Goal: Obtain resource: Obtain resource

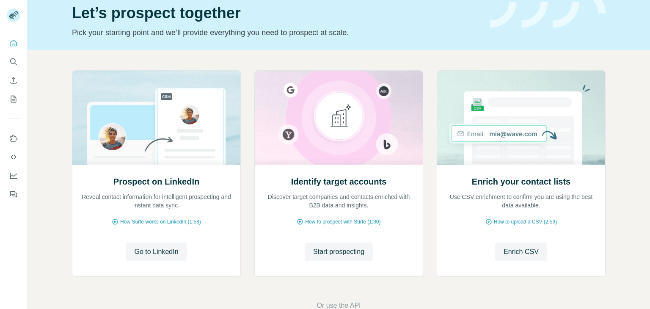
scroll to position [41, 0]
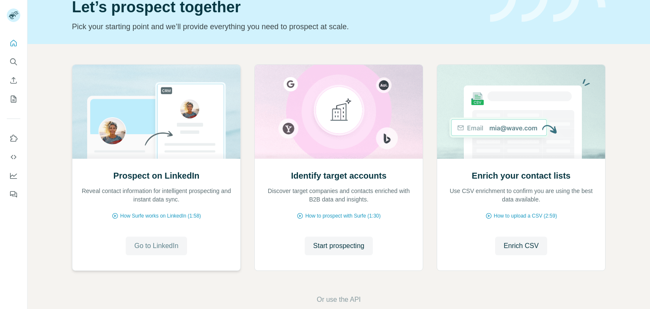
click at [169, 250] on span "Go to LinkedIn" at bounding box center [156, 246] width 44 height 10
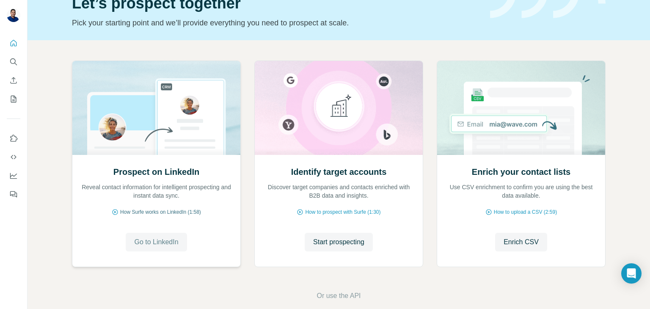
scroll to position [44, 0]
click at [14, 44] on icon "Quick start" at bounding box center [14, 43] width 6 height 6
click at [14, 98] on icon "My lists" at bounding box center [14, 99] width 4 height 6
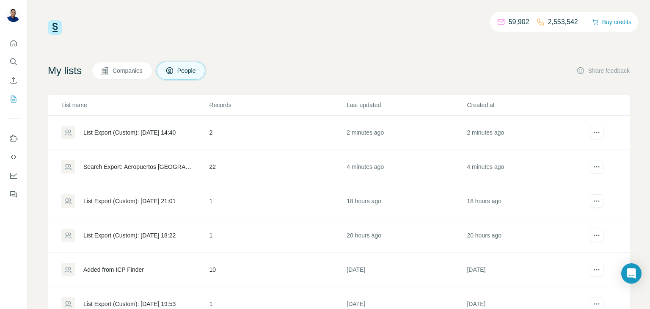
click at [121, 69] on span "Companies" at bounding box center [128, 70] width 31 height 8
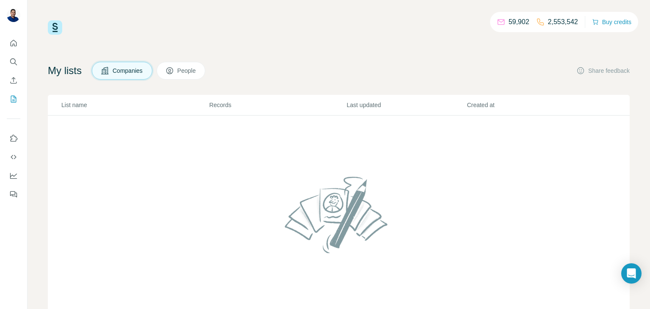
click at [182, 76] on button "People" at bounding box center [181, 71] width 49 height 18
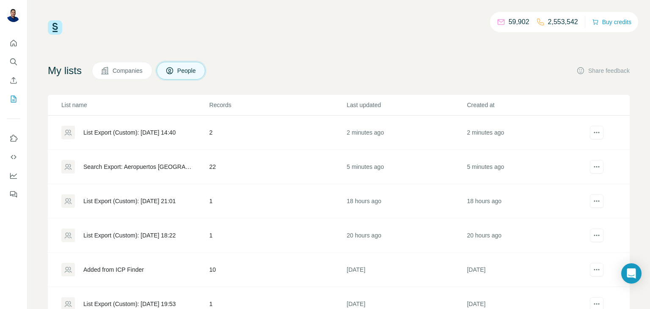
click at [116, 165] on div "Search Export: Aeropuertos [GEOGRAPHIC_DATA], Information Technology, Engineeri…" at bounding box center [139, 167] width 112 height 8
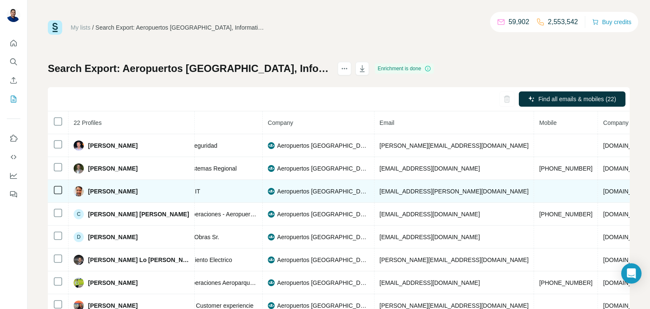
scroll to position [0, 144]
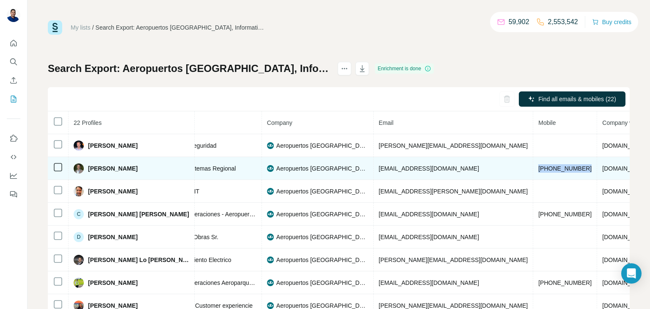
drag, startPoint x: 495, startPoint y: 169, endPoint x: 548, endPoint y: 172, distance: 52.6
click at [548, 172] on td "[PHONE_NUMBER]" at bounding box center [565, 168] width 64 height 23
copy span "[PHONE_NUMBER]"
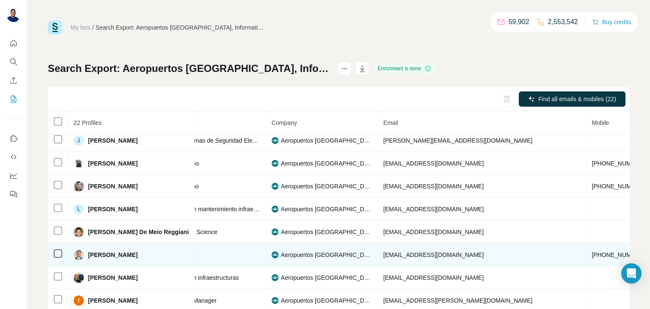
scroll to position [306, 143]
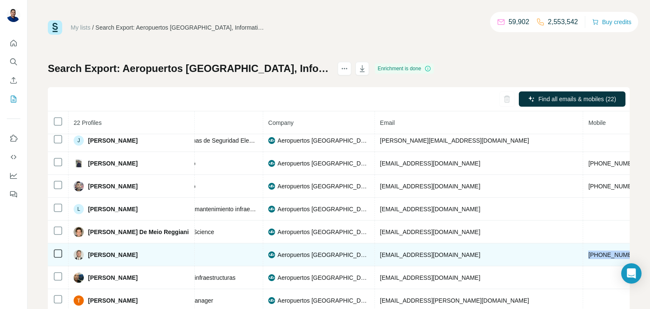
drag, startPoint x: 497, startPoint y: 253, endPoint x: 546, endPoint y: 251, distance: 48.8
click at [583, 251] on td "[PHONE_NUMBER]" at bounding box center [615, 254] width 64 height 23
copy span "[PHONE_NUMBER]"
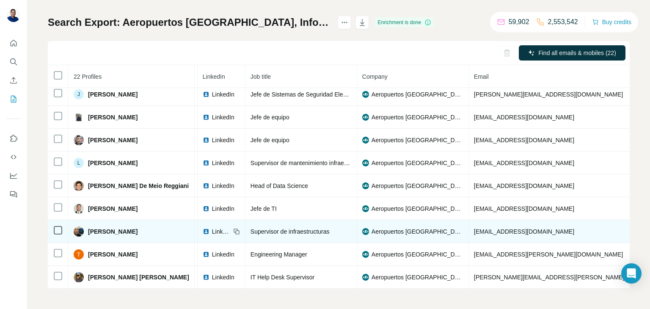
scroll to position [306, 49]
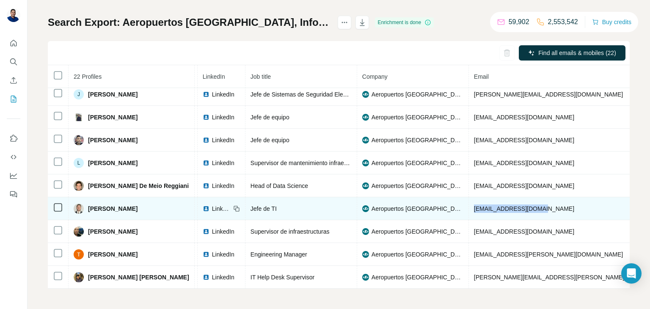
drag, startPoint x: 454, startPoint y: 207, endPoint x: 533, endPoint y: 210, distance: 79.2
click at [533, 210] on td "[EMAIL_ADDRESS][DOMAIN_NAME]" at bounding box center [573, 208] width 209 height 23
copy span "[EMAIL_ADDRESS][DOMAIN_NAME]"
